Goal: Navigation & Orientation: Find specific page/section

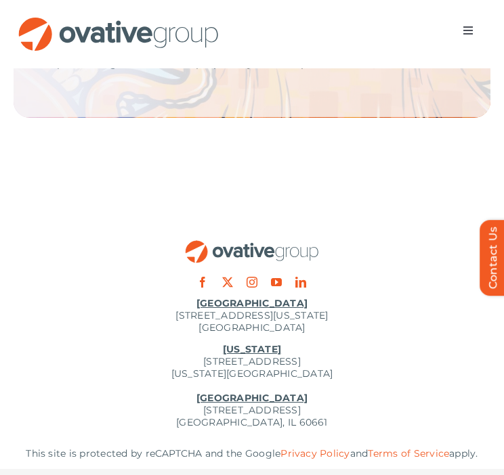
scroll to position [2990, 0]
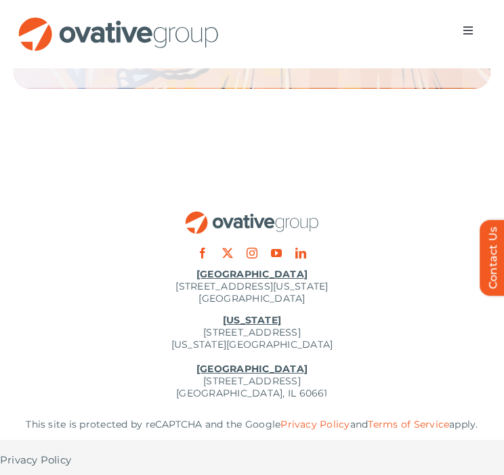
click at [462, 33] on span "Menu" at bounding box center [467, 30] width 11 height 11
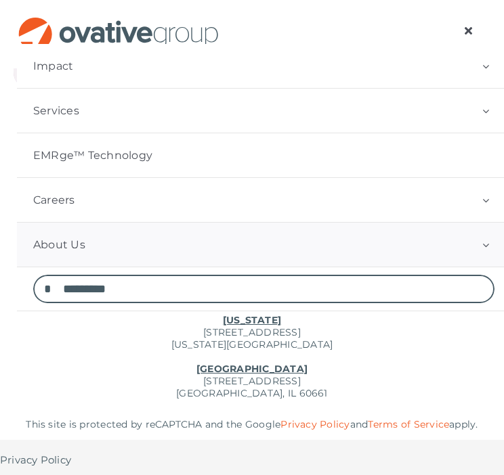
click at [477, 244] on button "Open submenu of About Us" at bounding box center [485, 245] width 50 height 44
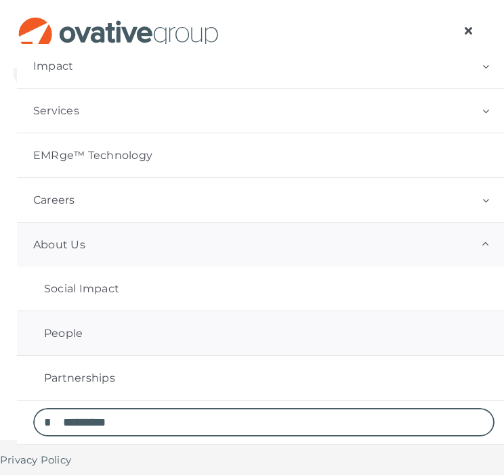
click at [44, 328] on span "People" at bounding box center [63, 334] width 39 height 14
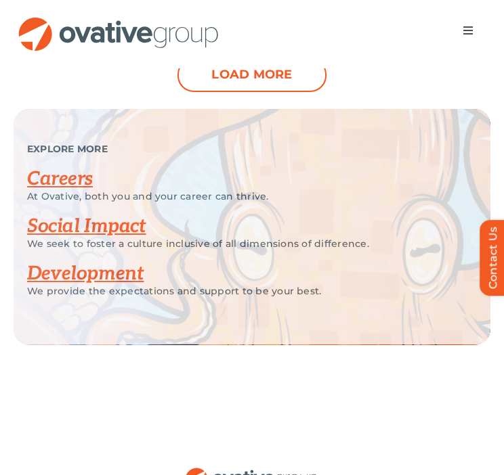
scroll to position [1809, 0]
